Goal: Information Seeking & Learning: Find specific fact

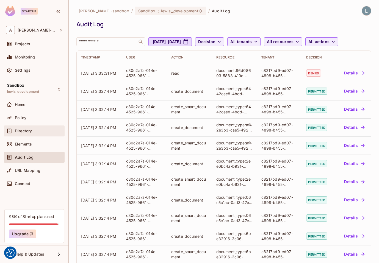
click at [28, 127] on div "Directory" at bounding box center [34, 131] width 61 height 11
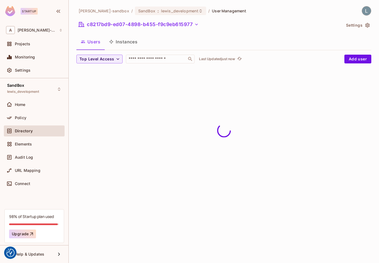
click at [129, 44] on button "Instances" at bounding box center [123, 42] width 37 height 14
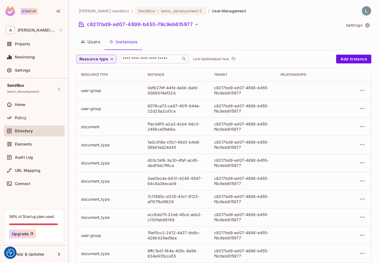
click at [133, 61] on input "text" at bounding box center [150, 58] width 58 height 5
paste input "**********"
type input "**********"
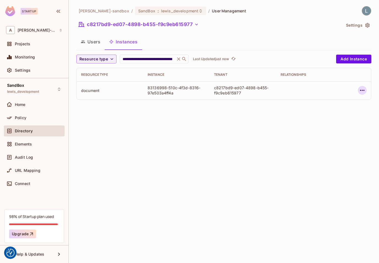
click at [361, 89] on icon "button" at bounding box center [362, 90] width 7 height 7
click at [342, 114] on li "Edit Attributes" at bounding box center [327, 115] width 69 height 12
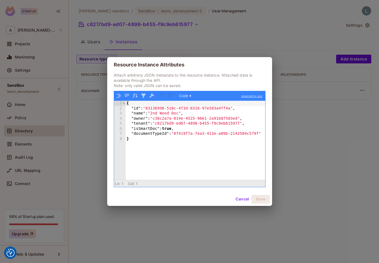
click at [92, 108] on div "Resource Instance Attributes Attach arbitrary JSON metadata to the resource ins…" at bounding box center [189, 131] width 379 height 263
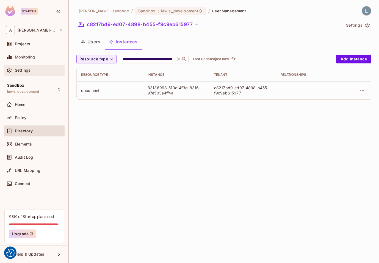
click at [55, 70] on div "Settings" at bounding box center [39, 70] width 48 height 4
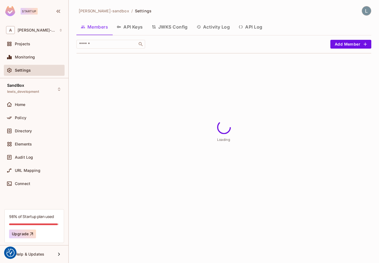
click at [257, 23] on button "API Log" at bounding box center [250, 27] width 32 height 14
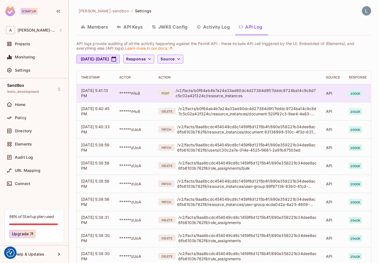
click at [275, 92] on div "/v2/facts/b0f64ab4b7a24e33ad80dc4d27384d9f/7dddc9724ba14c9c8d7c5c02a42f324c/res…" at bounding box center [247, 93] width 142 height 10
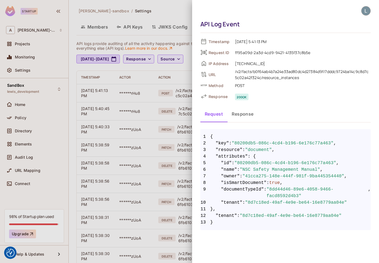
click at [166, 101] on div at bounding box center [189, 131] width 379 height 263
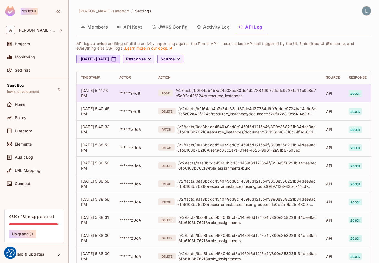
click at [241, 94] on div "/v2/facts/b0f64ab4b7a24e33ad80dc4d27384d9f/7dddc9724ba14c9c8d7c5c02a42f324c/res…" at bounding box center [247, 93] width 142 height 10
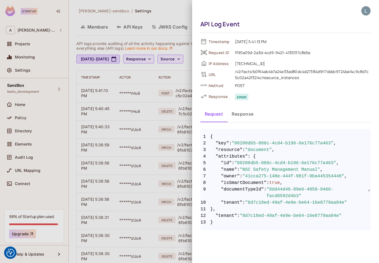
click at [110, 117] on div at bounding box center [189, 131] width 379 height 263
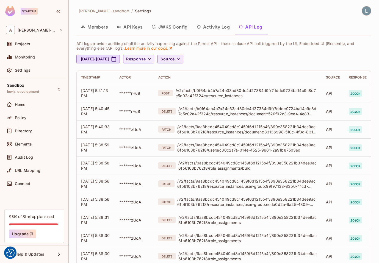
click at [183, 60] on button "Source" at bounding box center [170, 59] width 26 height 9
click at [259, 72] on div at bounding box center [189, 131] width 379 height 263
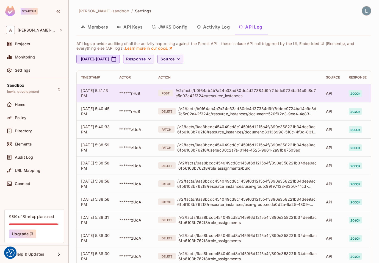
click at [249, 94] on div "/v2/facts/b0f64ab4b7a24e33ad80dc4d27384d9f/7dddc9724ba14c9c8d7c5c02a42f324c/res…" at bounding box center [247, 93] width 142 height 10
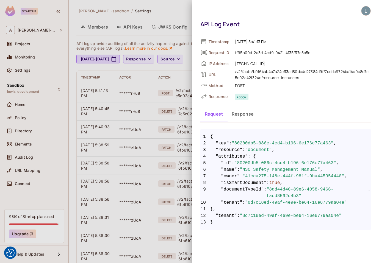
click at [145, 79] on div at bounding box center [189, 131] width 379 height 263
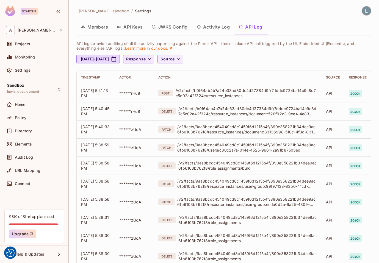
click at [146, 58] on span "Response" at bounding box center [136, 59] width 20 height 7
click at [169, 58] on div at bounding box center [189, 131] width 379 height 263
click at [183, 62] on button "Source" at bounding box center [170, 59] width 26 height 9
click at [203, 71] on span "API logs" at bounding box center [200, 71] width 23 height 5
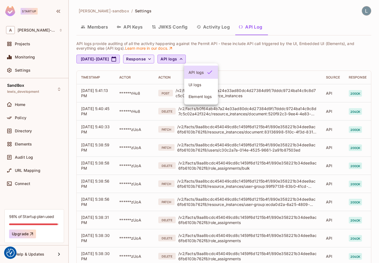
click at [290, 64] on div at bounding box center [189, 131] width 379 height 263
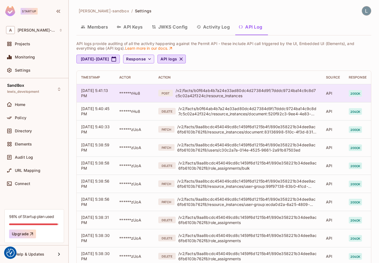
click at [220, 96] on div "/v2/facts/b0f64ab4b7a24e33ad80dc4d27384d9f/7dddc9724ba14c9c8d7c5c02a42f324c/res…" at bounding box center [247, 93] width 142 height 10
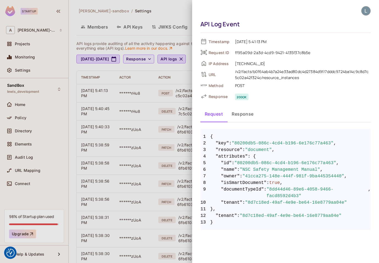
click at [251, 113] on button "Response" at bounding box center [242, 114] width 31 height 14
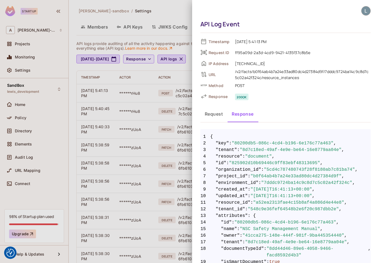
click at [109, 46] on div at bounding box center [189, 131] width 379 height 263
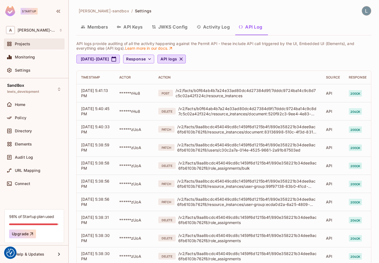
click at [23, 41] on div "Projects" at bounding box center [34, 44] width 56 height 7
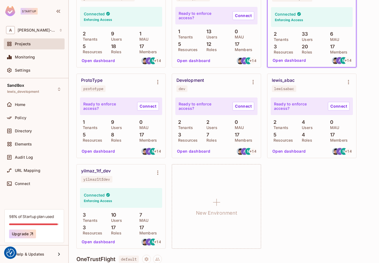
scroll to position [90, 0]
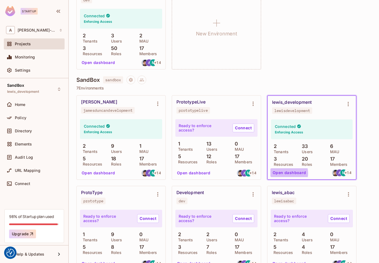
click at [283, 173] on button "Open dashboard" at bounding box center [289, 172] width 38 height 9
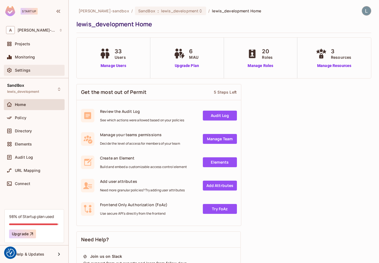
click at [49, 73] on div "Settings" at bounding box center [34, 70] width 56 height 7
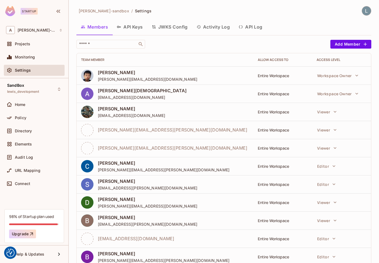
click at [253, 27] on button "API Log" at bounding box center [250, 27] width 32 height 14
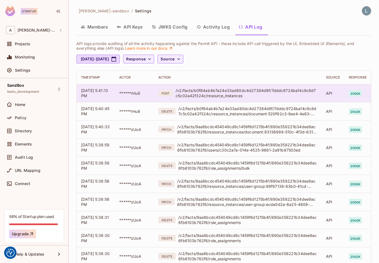
click at [203, 93] on div "/v2/facts/b0f64ab4b7a24e33ad80dc4d27384d9f/7dddc9724ba14c9c8d7c5c02a42f324c/res…" at bounding box center [247, 93] width 142 height 10
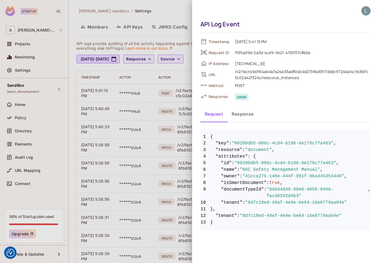
click at [154, 115] on div at bounding box center [189, 131] width 379 height 263
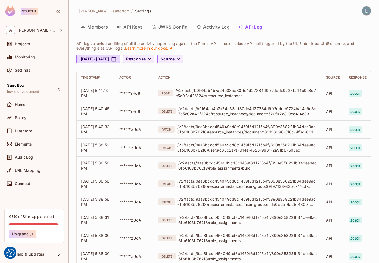
click at [247, 57] on div "Jul 29, 2025 - Aug 29, 2025 Response Source" at bounding box center [223, 59] width 295 height 9
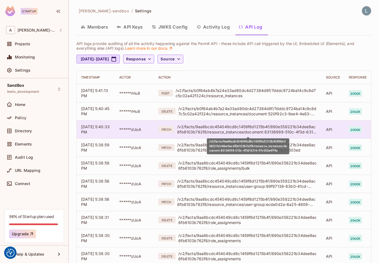
click at [249, 131] on div "/v2/facts/9aa8bcdc454049cd8c1459f6d1215b4f/890e358221b34dee9ac6fb6103b762f8/res…" at bounding box center [247, 129] width 140 height 10
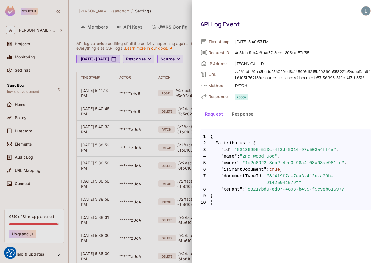
click at [246, 115] on button "Response" at bounding box center [242, 114] width 31 height 14
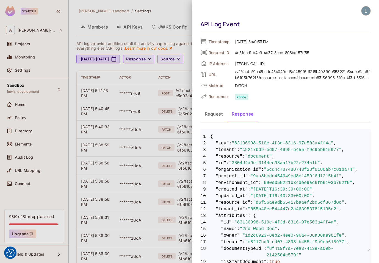
scroll to position [31, 0]
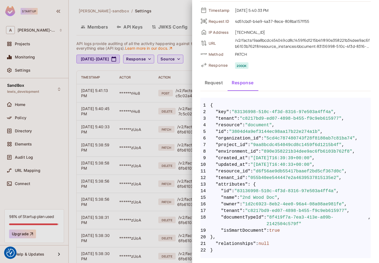
click at [180, 72] on div at bounding box center [189, 131] width 379 height 263
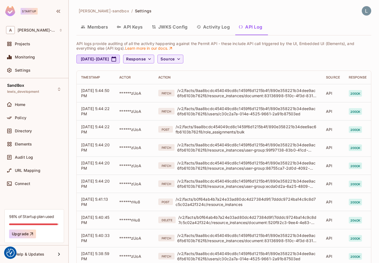
click at [239, 60] on div "[DATE] - [DATE] Response Source" at bounding box center [223, 59] width 295 height 9
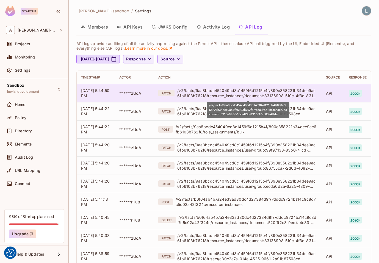
click at [242, 92] on div "/v2/facts/9aa8bcdc454049cd8c1459f6d1215b4f/890e358221b34dee9ac6fb6103b762f8/res…" at bounding box center [247, 93] width 140 height 10
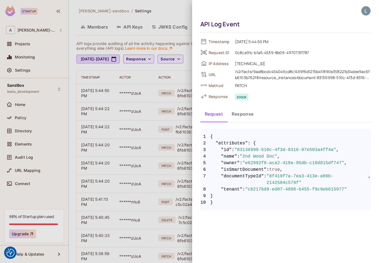
click at [261, 41] on span "08/29/2025 5:44:50 PM" at bounding box center [301, 41] width 139 height 7
click at [247, 113] on button "Response" at bounding box center [242, 114] width 31 height 14
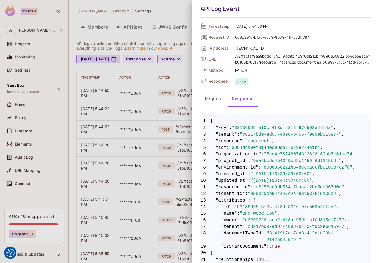
scroll to position [14, 0]
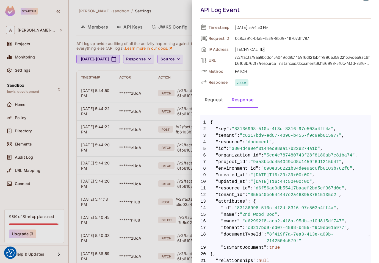
click at [213, 99] on button "Request" at bounding box center [213, 100] width 27 height 14
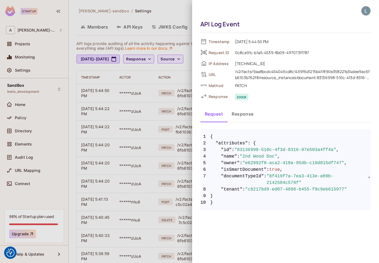
click at [247, 113] on button "Response" at bounding box center [242, 114] width 31 height 14
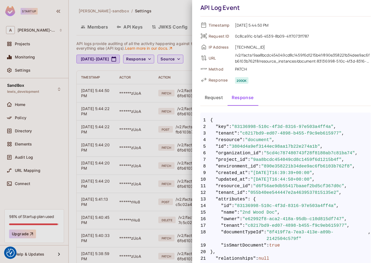
scroll to position [31, 0]
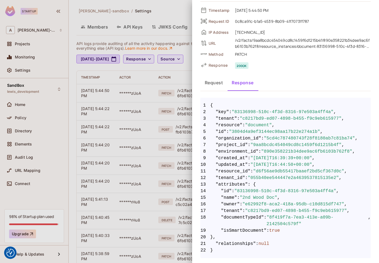
click at [180, 80] on div at bounding box center [189, 131] width 379 height 263
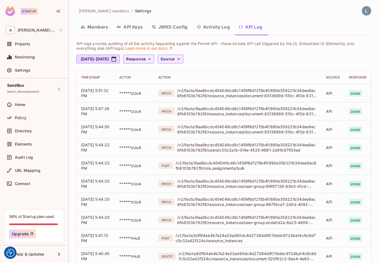
click at [260, 62] on div "[DATE] - [DATE] Response Source" at bounding box center [223, 59] width 295 height 9
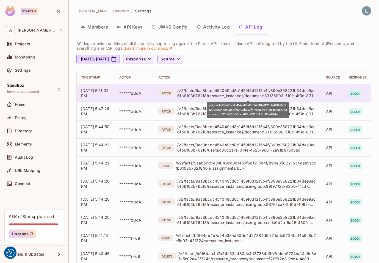
click at [300, 92] on div "/v2/facts/9aa8bcdc454049cd8c1459f6d1215b4f/890e358221b34dee9ac6fb6103b762f8/res…" at bounding box center [247, 93] width 140 height 10
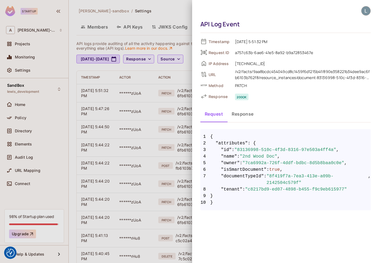
click at [240, 114] on button "Response" at bounding box center [242, 114] width 31 height 14
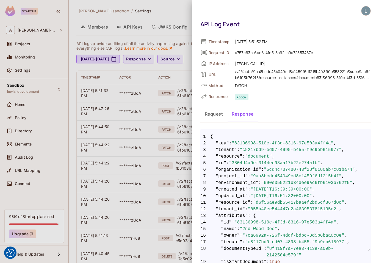
click at [212, 115] on button "Request" at bounding box center [213, 114] width 27 height 14
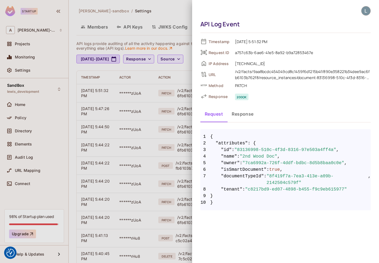
click at [247, 117] on button "Response" at bounding box center [242, 114] width 31 height 14
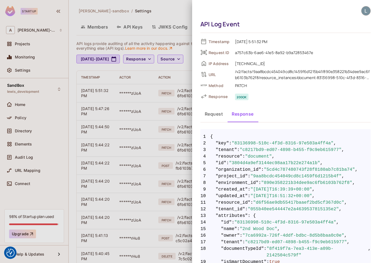
click at [217, 116] on button "Request" at bounding box center [213, 114] width 27 height 14
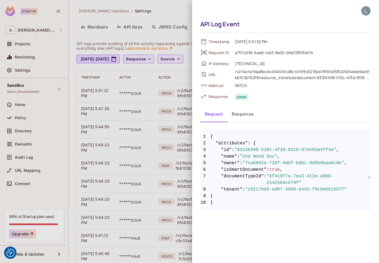
click at [176, 76] on div at bounding box center [189, 131] width 379 height 263
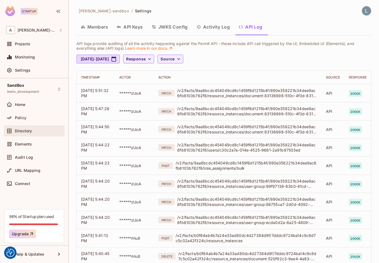
click at [35, 131] on div "Directory" at bounding box center [39, 131] width 48 height 4
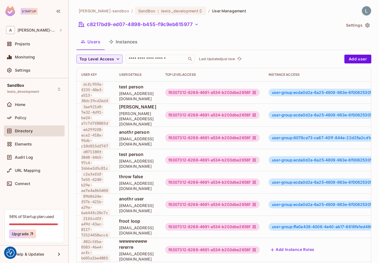
click at [121, 44] on button "Instances" at bounding box center [123, 42] width 37 height 14
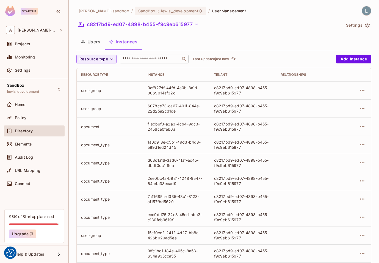
click at [141, 57] on input "text" at bounding box center [150, 58] width 58 height 5
paste input "**********"
type input "**********"
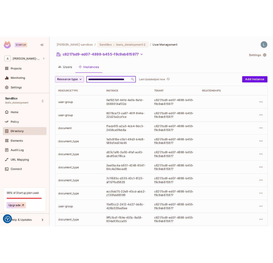
scroll to position [0, 28]
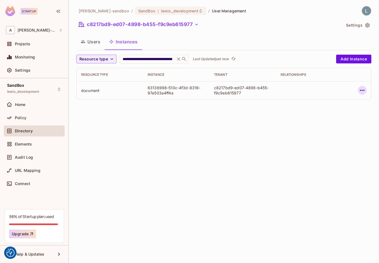
click at [363, 90] on icon "button" at bounding box center [362, 90] width 7 height 7
click at [319, 114] on div "Edit Attributes" at bounding box center [321, 114] width 27 height 5
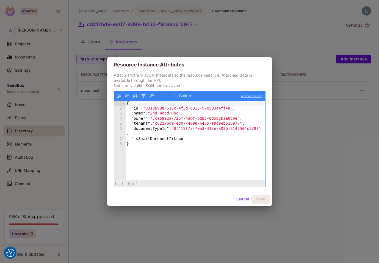
click at [157, 119] on div "{ "id" : "83136998-510c-4f3d-8316-97e503a4ff4a" , "name" : "2nd Wood Doc" , "ow…" at bounding box center [196, 145] width 140 height 89
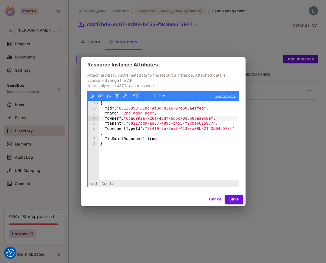
click at [234, 201] on button "Save" at bounding box center [234, 199] width 18 height 9
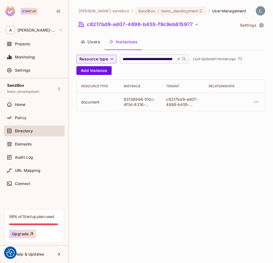
click at [152, 58] on input "**********" at bounding box center [147, 58] width 52 height 5
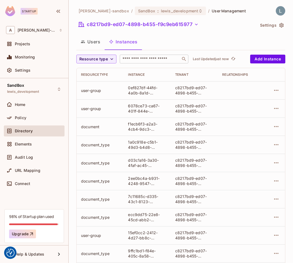
click at [150, 60] on input "text" at bounding box center [150, 58] width 58 height 5
paste input "**********"
type input "**********"
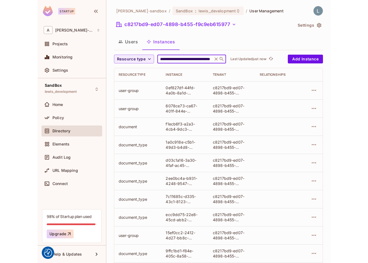
scroll to position [0, 28]
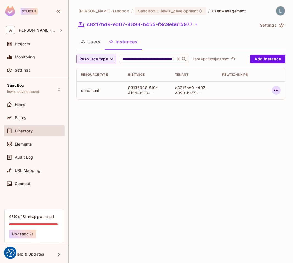
click at [273, 90] on icon "button" at bounding box center [276, 90] width 7 height 7
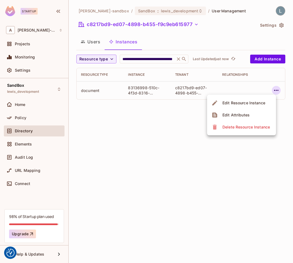
click at [228, 115] on div "Edit Attributes" at bounding box center [236, 114] width 27 height 5
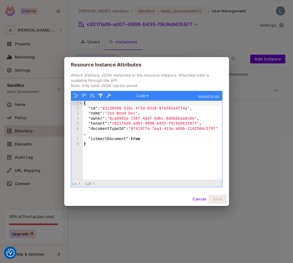
click at [114, 120] on div "{ "id" : "83136998-510c-4f3d-8316-97e503a4ff4a" , "name" : "2nd Wood Doc" , "ow…" at bounding box center [153, 145] width 140 height 89
click at [221, 200] on button "Save" at bounding box center [218, 199] width 18 height 9
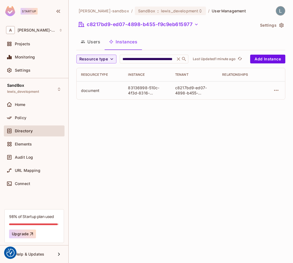
click at [211, 36] on div "Users Instances" at bounding box center [180, 42] width 209 height 14
click at [39, 74] on div "Settings" at bounding box center [34, 70] width 61 height 11
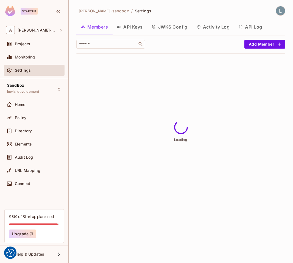
click at [241, 27] on icon "button" at bounding box center [241, 27] width 4 height 4
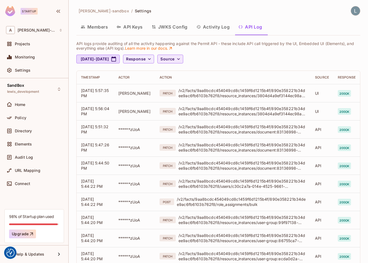
click at [175, 60] on span "Source" at bounding box center [167, 59] width 14 height 7
click at [196, 83] on span "UI logs" at bounding box center [200, 83] width 23 height 5
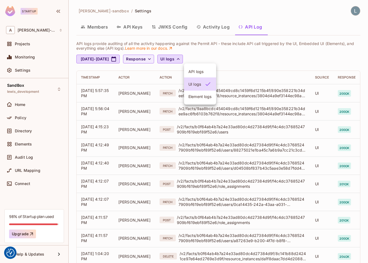
click at [268, 65] on div at bounding box center [184, 131] width 368 height 263
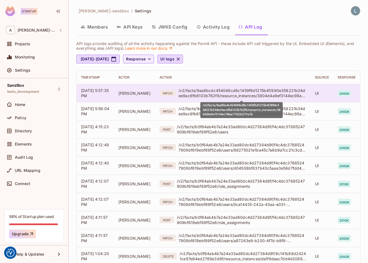
click at [246, 92] on div "/v2/facts/9aa8bcdc454049cd8c1459f6d1215b4f/890e358221b34dee9ac6fb6103b762f8/res…" at bounding box center [243, 93] width 128 height 10
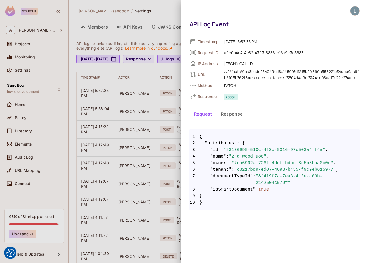
click at [176, 69] on div at bounding box center [184, 131] width 368 height 263
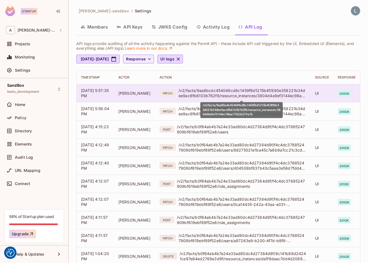
click at [230, 93] on div "/v2/facts/9aa8bcdc454049cd8c1459f6d1215b4f/890e358221b34dee9ac6fb6103b762f8/res…" at bounding box center [243, 93] width 128 height 10
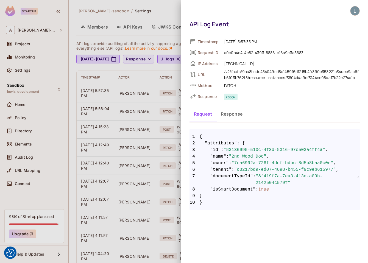
click at [233, 111] on button "Response" at bounding box center [232, 114] width 31 height 14
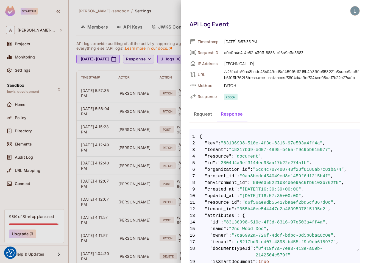
click at [203, 115] on button "Request" at bounding box center [203, 114] width 27 height 14
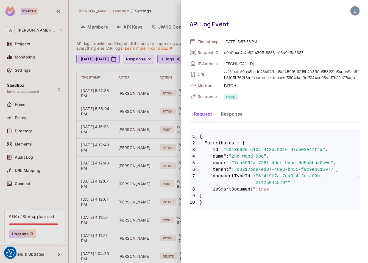
click at [146, 117] on div at bounding box center [184, 131] width 368 height 263
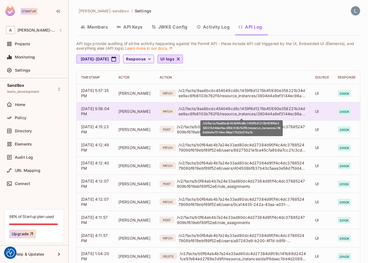
click at [262, 112] on div "/v2/facts/9aa8bcdc454049cd8c1459f6d1215b4f/890e358221b34dee9ac6fb6103b762f8/res…" at bounding box center [243, 111] width 128 height 10
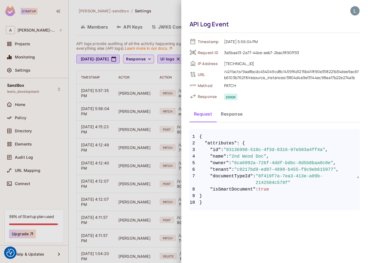
click at [139, 156] on div at bounding box center [184, 131] width 368 height 263
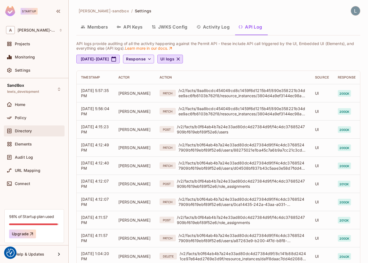
click at [29, 131] on span "Directory" at bounding box center [23, 131] width 17 height 4
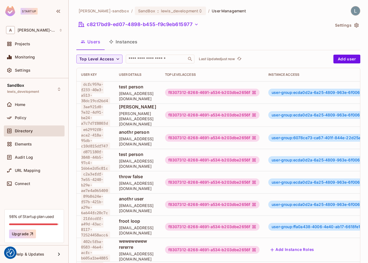
click at [124, 41] on button "Instances" at bounding box center [123, 42] width 37 height 14
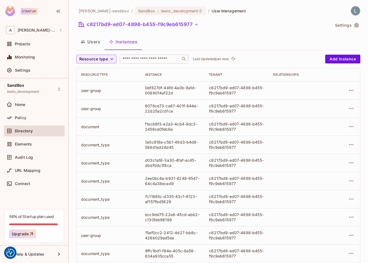
click at [143, 63] on div "​" at bounding box center [154, 59] width 69 height 9
paste input "**********"
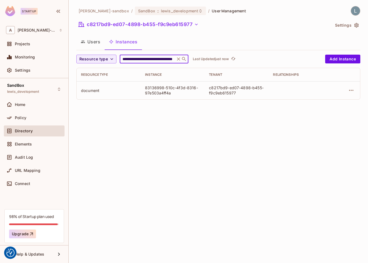
type input "**********"
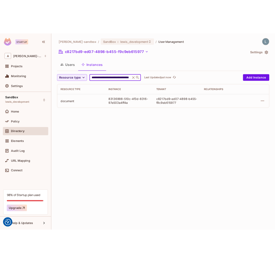
scroll to position [0, 0]
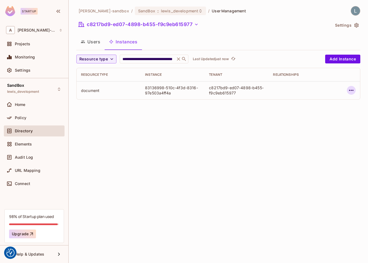
click at [273, 92] on icon "button" at bounding box center [351, 90] width 7 height 7
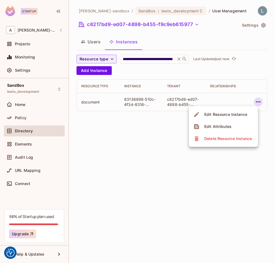
click at [220, 129] on div "Edit Attributes" at bounding box center [217, 126] width 27 height 5
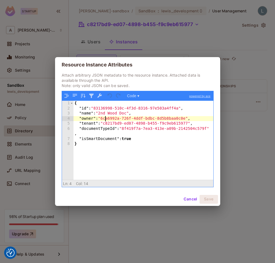
click at [105, 119] on div "{ "id" : "83136998-510c-4f3d-8316-97e503a4ff4a" , "name" : "2nd Wood Doc" , "ow…" at bounding box center [143, 145] width 140 height 89
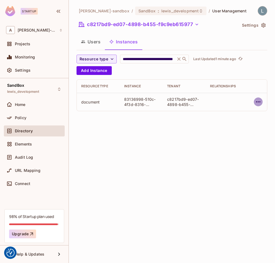
click at [256, 104] on icon "button" at bounding box center [257, 102] width 7 height 7
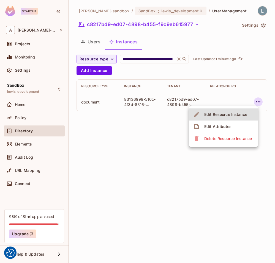
click at [210, 127] on div "Edit Attributes" at bounding box center [217, 126] width 27 height 5
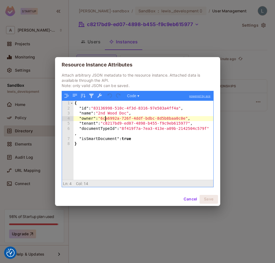
click at [104, 118] on div "{ "id" : "83136998-510c-4f3d-8316-97e503a4ff4a" , "name" : "2nd Wood Doc" , "ow…" at bounding box center [143, 145] width 140 height 89
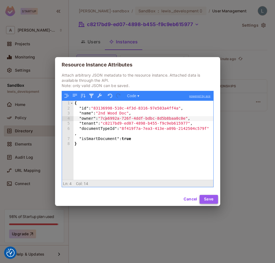
click at [211, 197] on button "Save" at bounding box center [208, 199] width 18 height 9
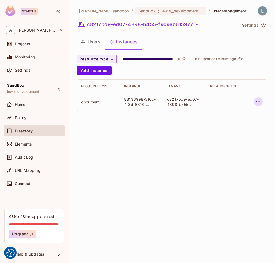
click at [259, 103] on icon "button" at bounding box center [257, 102] width 7 height 7
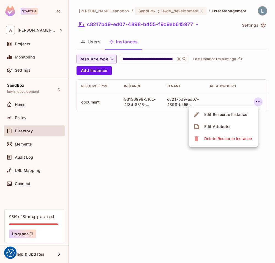
click at [214, 128] on div "Edit Attributes" at bounding box center [217, 126] width 27 height 5
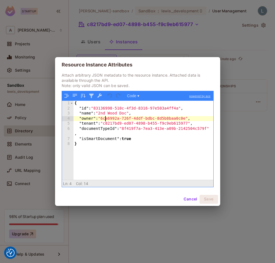
click at [104, 121] on div "{ "id" : "83136998-510c-4f3d-8316-97e503a4ff4a" , "name" : "2nd Wood Doc" , "ow…" at bounding box center [143, 145] width 140 height 89
click at [209, 198] on button "Save" at bounding box center [208, 199] width 18 height 9
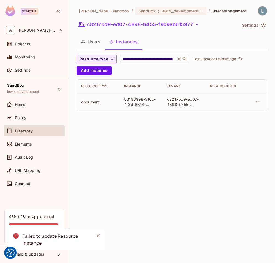
click at [229, 143] on div "**********" at bounding box center [172, 131] width 206 height 263
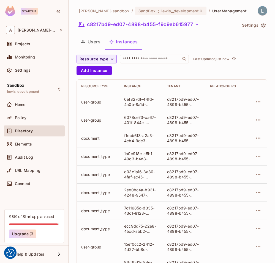
click at [155, 54] on div "alex-trustflight-sandbox / SandBox : lewis_development / User Management c8217b…" at bounding box center [171, 197] width 190 height 382
click at [152, 59] on input "text" at bounding box center [150, 58] width 58 height 5
paste input "**********"
type input "**********"
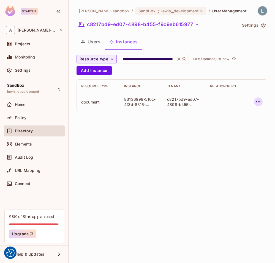
click at [259, 103] on icon "button" at bounding box center [258, 101] width 4 height 1
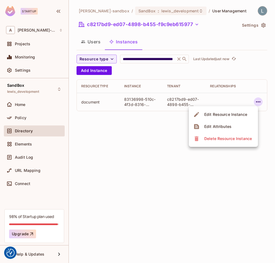
click at [229, 126] on div "Edit Attributes" at bounding box center [217, 126] width 27 height 5
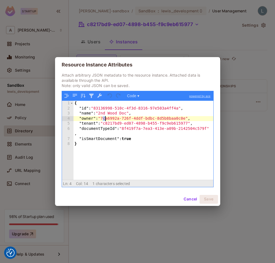
drag, startPoint x: 102, startPoint y: 119, endPoint x: 105, endPoint y: 117, distance: 3.2
click at [105, 117] on div "{ "id" : "83136998-510c-4f3d-8316-97e503a4ff4a" , "name" : "2nd Wood Doc" , "ow…" at bounding box center [143, 145] width 140 height 89
click at [234, 98] on div "Resource Instance Attributes Attach arbitrary JSON metadata to the resource ins…" at bounding box center [137, 131] width 275 height 263
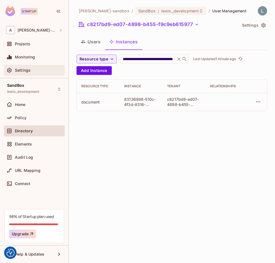
click at [31, 74] on div "Settings" at bounding box center [34, 70] width 61 height 11
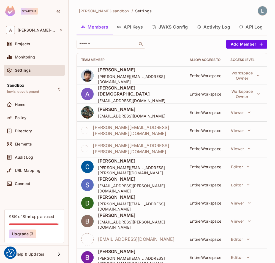
click at [246, 25] on button "API Log" at bounding box center [250, 27] width 32 height 14
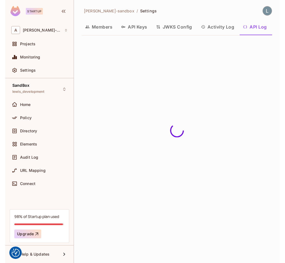
scroll to position [0, 1]
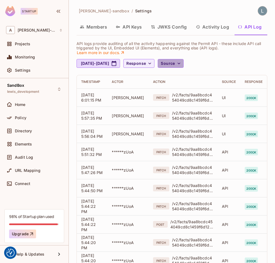
click at [183, 63] on button "Source" at bounding box center [170, 63] width 26 height 9
click at [200, 87] on span "UI logs" at bounding box center [200, 87] width 23 height 5
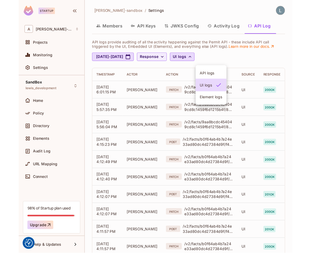
scroll to position [0, 0]
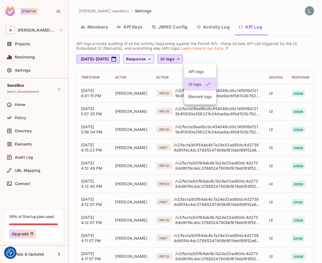
click at [256, 64] on div at bounding box center [161, 131] width 322 height 263
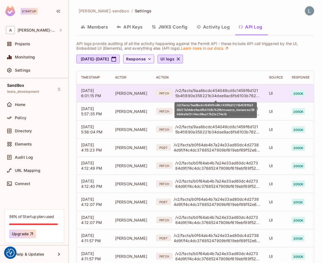
click at [243, 90] on div "/v2/facts/9aa8bcdc454049cd8c1459f6d1215b4f/890e358221b34dee9ac6fb6103b762f8/res…" at bounding box center [217, 93] width 85 height 10
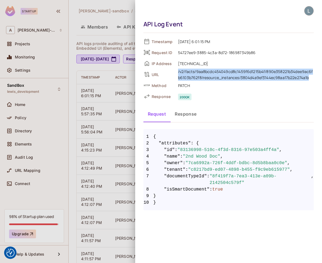
drag, startPoint x: 313, startPoint y: 78, endPoint x: 175, endPoint y: 71, distance: 138.7
click at [175, 71] on div "URL /v2/facts/9aa8bcdc454049cd8c1459f6d1215b4f/890e358221b34dee9ac6fb6103b762f8…" at bounding box center [228, 74] width 170 height 8
copy div "/v2/facts/9aa8bcdc454049cd8c1459f6d1215b4f/890e358221b34dee9ac6fb6103b762f8/res…"
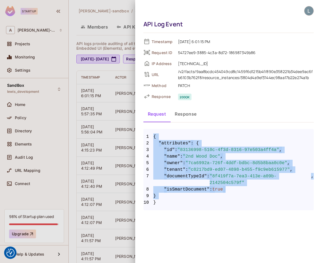
drag, startPoint x: 160, startPoint y: 204, endPoint x: 153, endPoint y: 135, distance: 69.0
click at [153, 135] on code "1 { 2 "attributes" : { 3 "id" : "83136998-510c-4f3d-8316-97e503a4ff4a" , 4 "nam…" at bounding box center [228, 170] width 170 height 73
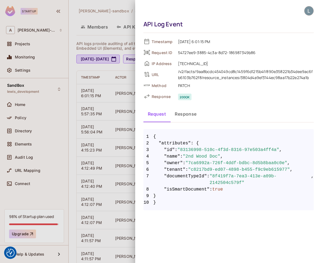
drag, startPoint x: 192, startPoint y: 201, endPoint x: 194, endPoint y: 189, distance: 12.0
click at [192, 201] on span "10 }" at bounding box center [228, 203] width 170 height 7
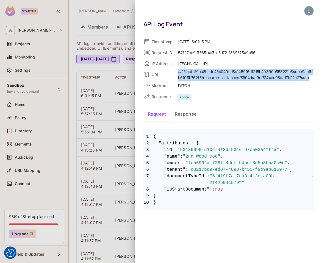
drag, startPoint x: 311, startPoint y: 79, endPoint x: 171, endPoint y: 72, distance: 140.4
click at [171, 72] on div "URL /v2/facts/9aa8bcdc454049cd8c1459f6d1215b4f/890e358221b34dee9ac6fb6103b762f8…" at bounding box center [228, 74] width 170 height 8
copy div "/v2/facts/9aa8bcdc454049cd8c1459f6d1215b4f/890e358221b34dee9ac6fb6103b762f8/res…"
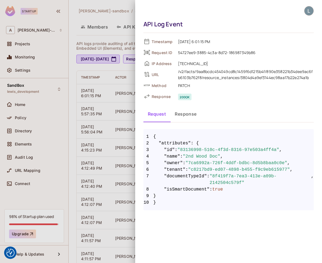
click at [156, 203] on span "10 }" at bounding box center [228, 203] width 170 height 7
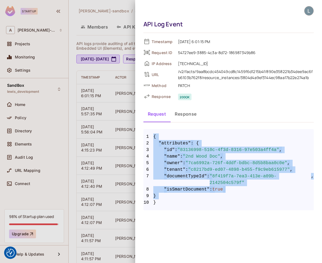
drag, startPoint x: 157, startPoint y: 203, endPoint x: 148, endPoint y: 139, distance: 63.9
click at [148, 139] on code "1 { 2 "attributes" : { 3 "id" : "83136998-510c-4f3d-8316-97e503a4ff4a" , 4 "nam…" at bounding box center [228, 170] width 170 height 73
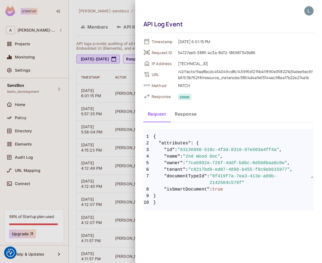
click at [167, 204] on span "10 }" at bounding box center [228, 203] width 170 height 7
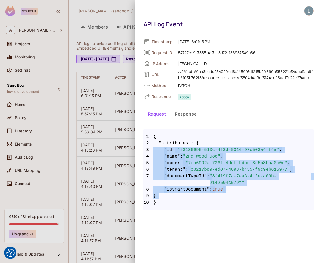
drag, startPoint x: 159, startPoint y: 204, endPoint x: 154, endPoint y: 148, distance: 56.3
click at [154, 148] on code "1 { 2 "attributes" : { 3 "id" : "83136998-510c-4f3d-8316-97e503a4ff4a" , 4 "nam…" at bounding box center [228, 170] width 170 height 73
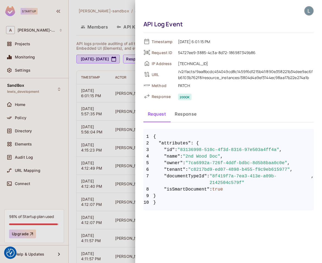
click at [158, 151] on span at bounding box center [158, 150] width 11 height 7
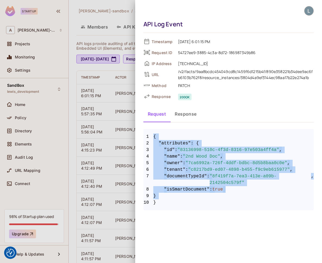
drag, startPoint x: 154, startPoint y: 136, endPoint x: 160, endPoint y: 202, distance: 66.5
click at [160, 202] on code "1 { 2 "attributes" : { 3 "id" : "83136998-510c-4f3d-8316-97e503a4ff4a" , 4 "nam…" at bounding box center [228, 170] width 170 height 73
copy code "{ 2 "attributes" : { 3 "id" : "83136998-510c-4f3d-8316-97e503a4ff4a" , 4 "name"…"
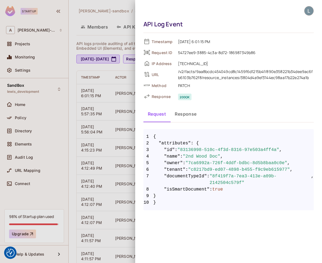
click at [88, 131] on div at bounding box center [161, 131] width 322 height 263
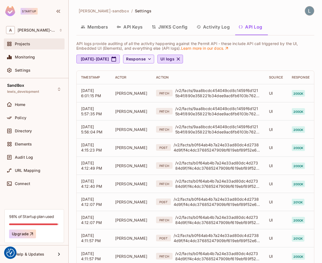
click at [40, 45] on div "Projects" at bounding box center [39, 44] width 48 height 4
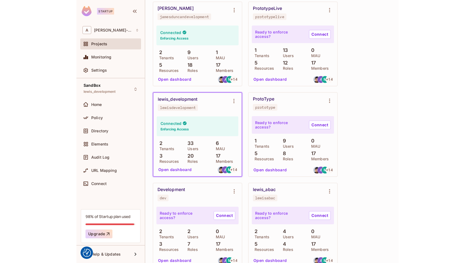
scroll to position [178, 0]
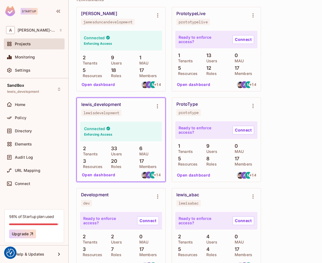
click at [104, 114] on div "lewisdevelopment" at bounding box center [102, 113] width 36 height 4
copy div "lewisdevelopment"
click at [274, 78] on div "[PERSON_NAME] jamesduncandevelopment Connected Enforcing Access 2 Tenants 9 Use…" at bounding box center [195, 185] width 238 height 357
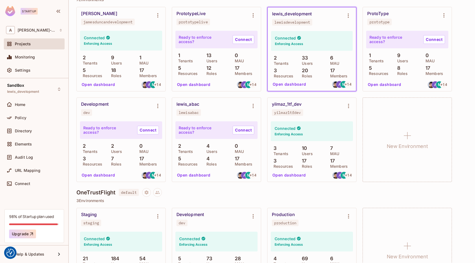
scroll to position [0, 0]
